Goal: Task Accomplishment & Management: Manage account settings

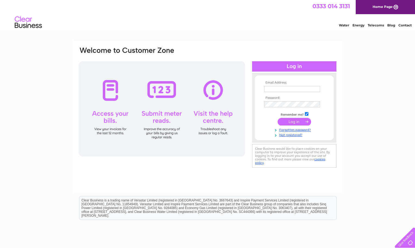
type input "[EMAIL_ADDRESS][DOMAIN_NAME]"
click at [302, 120] on input "submit" at bounding box center [294, 122] width 33 height 8
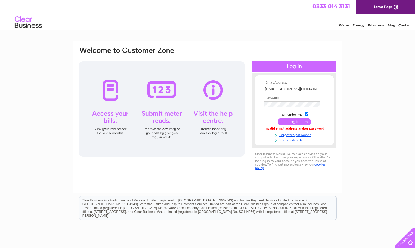
click at [299, 121] on input "submit" at bounding box center [294, 122] width 33 height 8
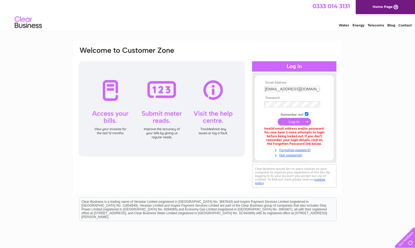
click at [354, 126] on div "Email Address: info@norriesgarage.co.uk Password: Forgotten password?" at bounding box center [207, 164] width 415 height 247
click at [238, 101] on div "Email Address: info@norriesgarage.co.uk Password:" at bounding box center [207, 117] width 259 height 143
click at [357, 108] on div "Email Address: info@norriesgarage.co.uk Password: Forgotten password?" at bounding box center [207, 164] width 415 height 247
click at [297, 121] on input "submit" at bounding box center [294, 122] width 33 height 8
